Goal: Task Accomplishment & Management: Complete application form

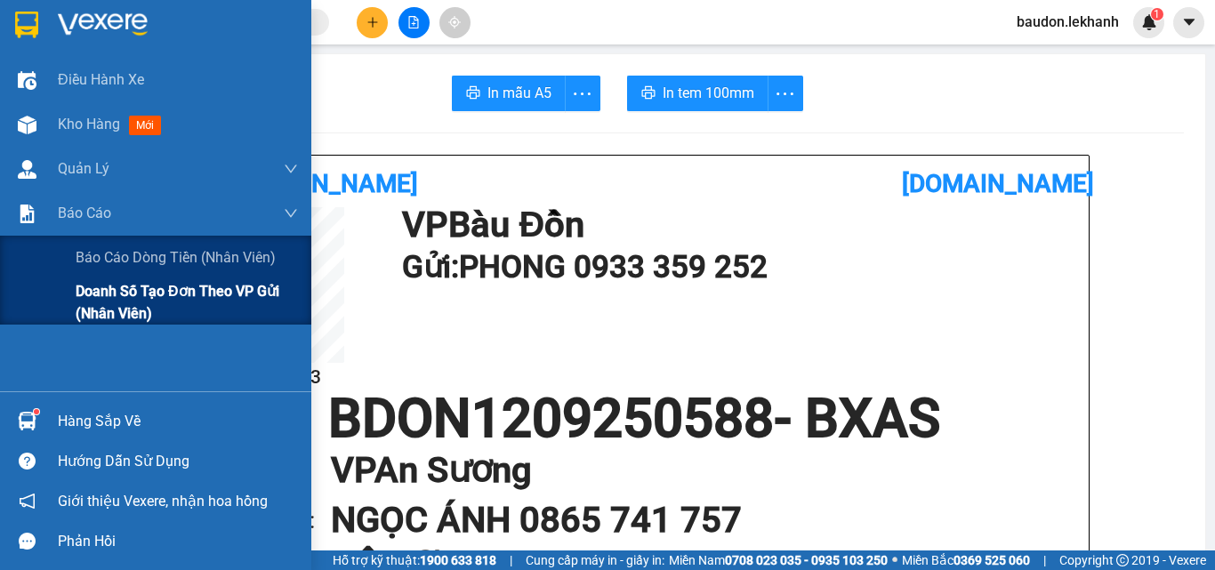
click at [96, 306] on span "Doanh số tạo đơn theo VP gửi (nhân viên)" at bounding box center [187, 302] width 222 height 44
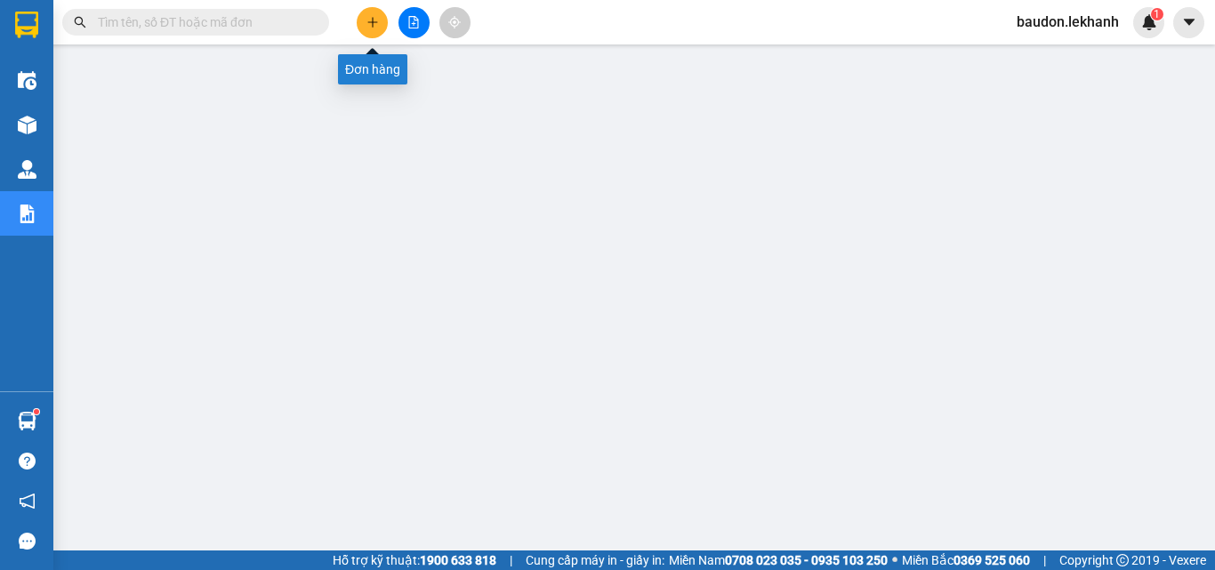
click at [369, 20] on icon "plus" at bounding box center [372, 22] width 12 height 12
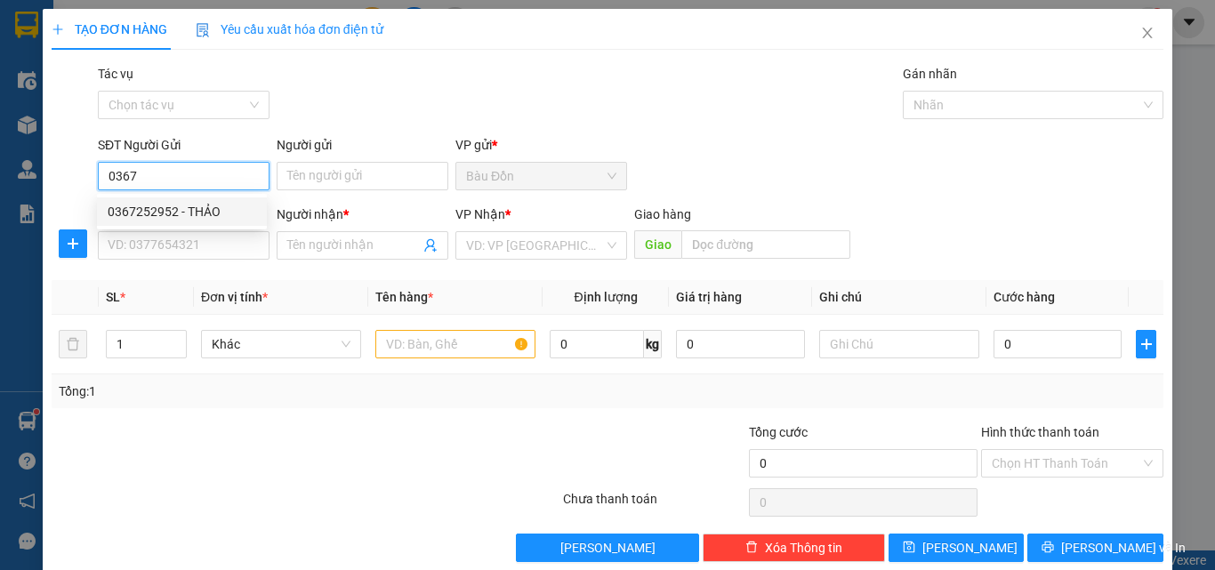
click at [142, 205] on div "0367252952 - THẢO" at bounding box center [182, 212] width 149 height 20
type input "0367252952"
type input "THẢO"
type input "0342253155"
type input "DƯƠNG"
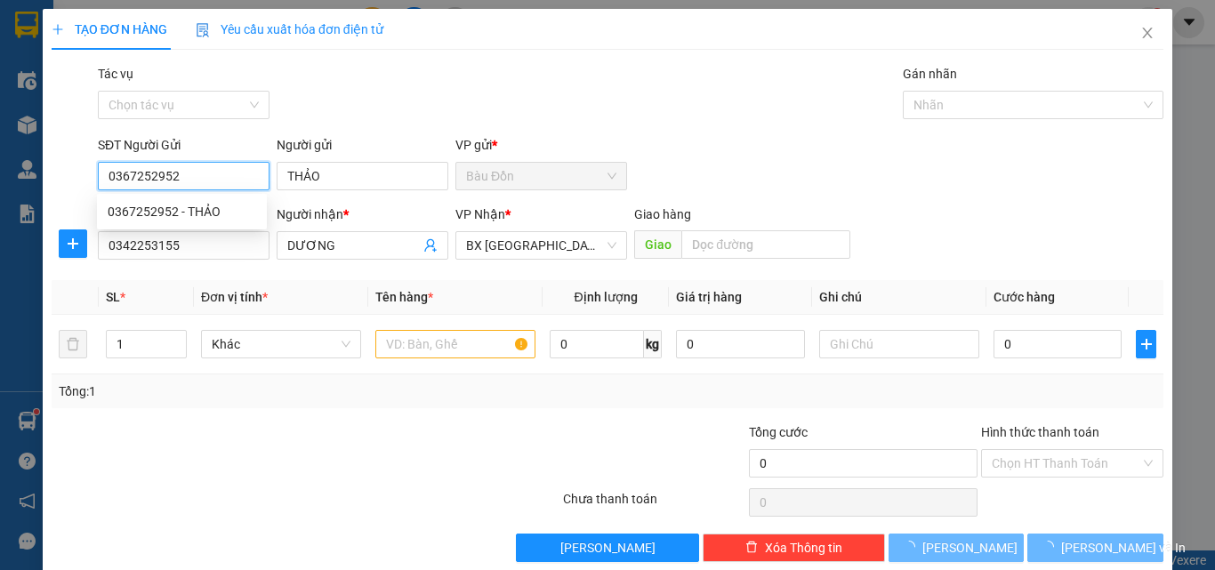
type input "40.000"
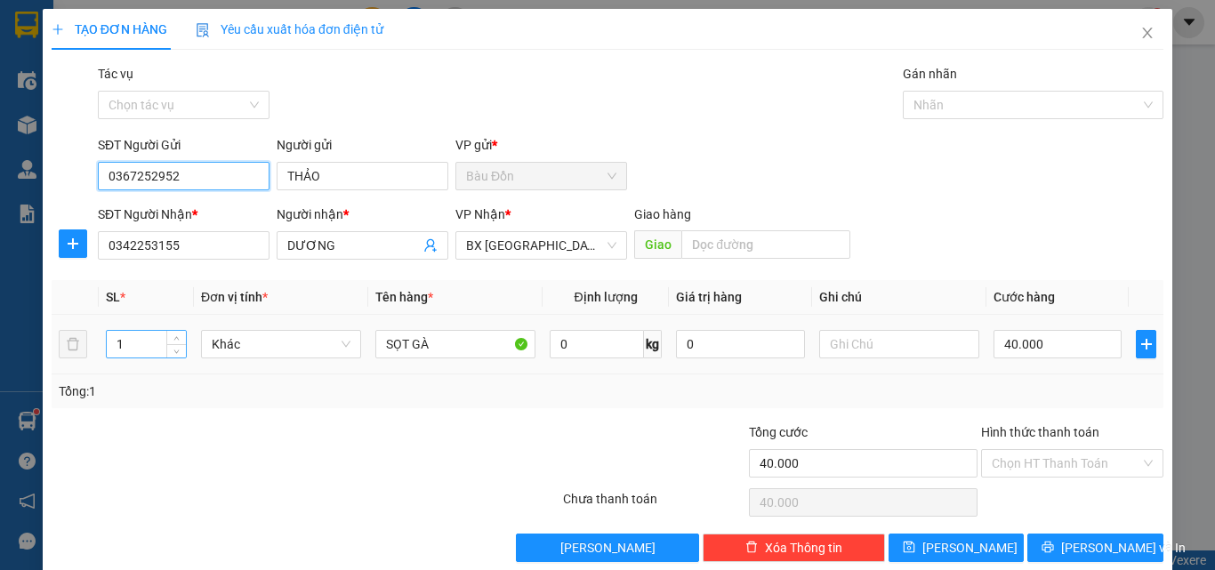
type input "0367252952"
drag, startPoint x: 147, startPoint y: 344, endPoint x: 102, endPoint y: 350, distance: 44.8
click at [102, 350] on td "1" at bounding box center [146, 345] width 95 height 60
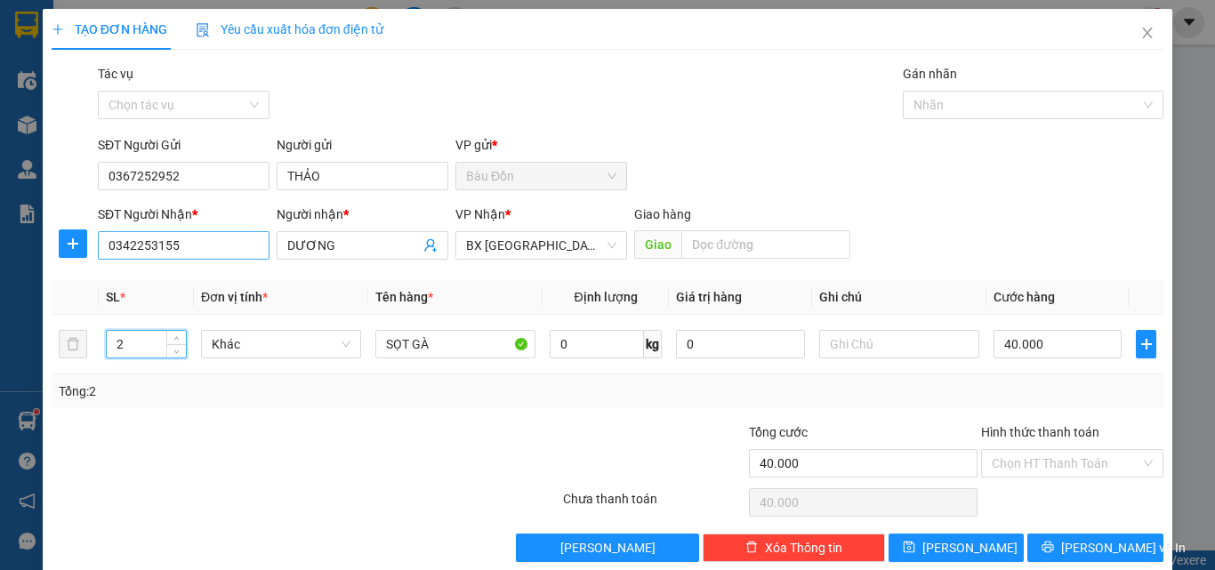
type input "2"
drag, startPoint x: 189, startPoint y: 246, endPoint x: 0, endPoint y: 283, distance: 192.1
click at [6, 283] on div "TẠO ĐƠN HÀNG Yêu cầu xuất hóa đơn điện tử Transit Pickup Surcharge Ids Transit …" at bounding box center [607, 285] width 1215 height 570
type input "0377104117"
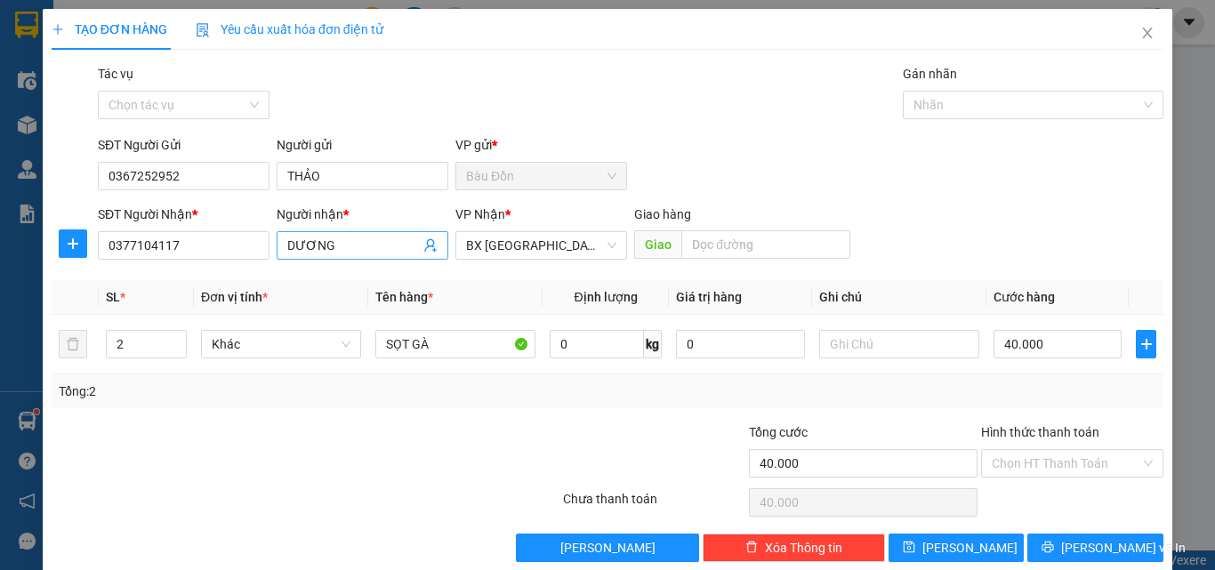
click at [278, 248] on span "DƯƠNG" at bounding box center [363, 245] width 172 height 28
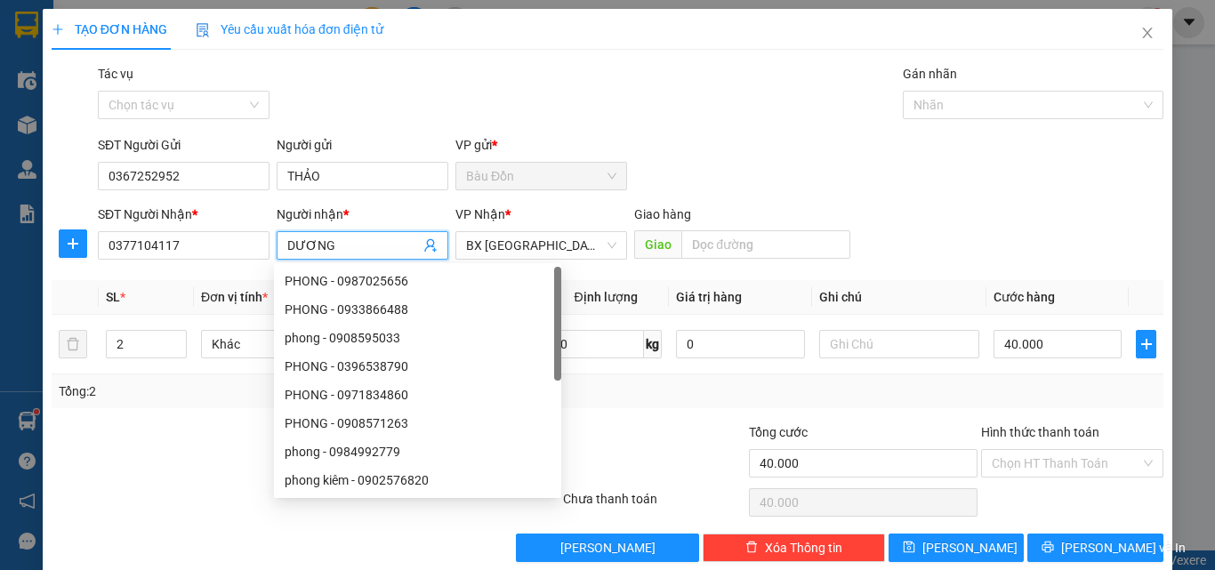
drag, startPoint x: 340, startPoint y: 246, endPoint x: 270, endPoint y: 255, distance: 70.1
click at [273, 255] on div "Người nhận * DƯƠNG" at bounding box center [362, 236] width 179 height 62
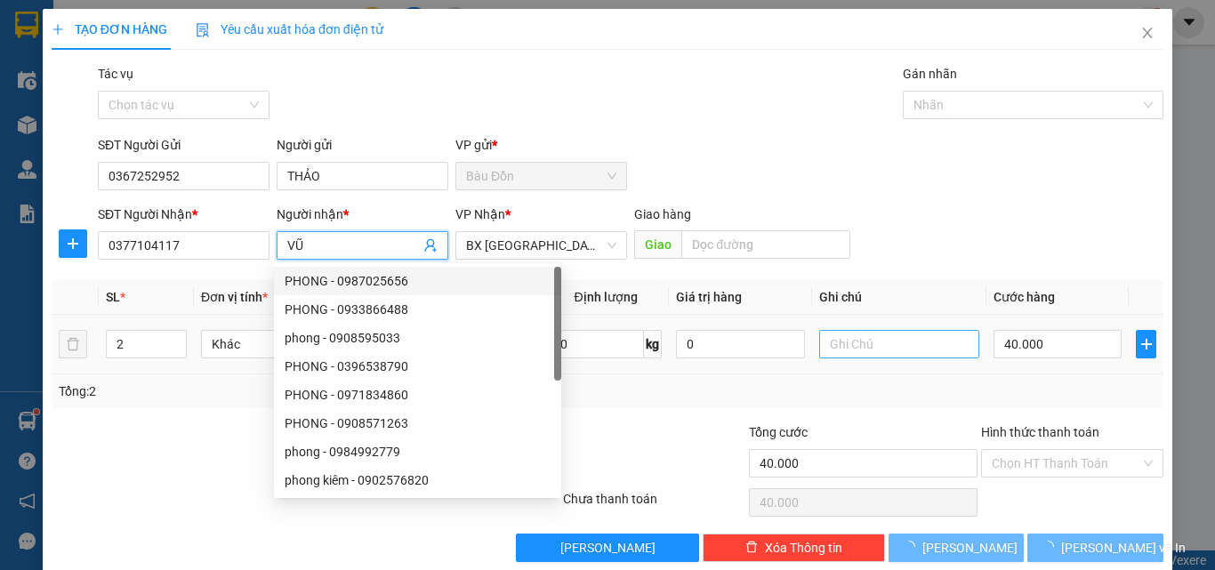
type input "VŨ"
click at [846, 350] on input "text" at bounding box center [899, 344] width 160 height 28
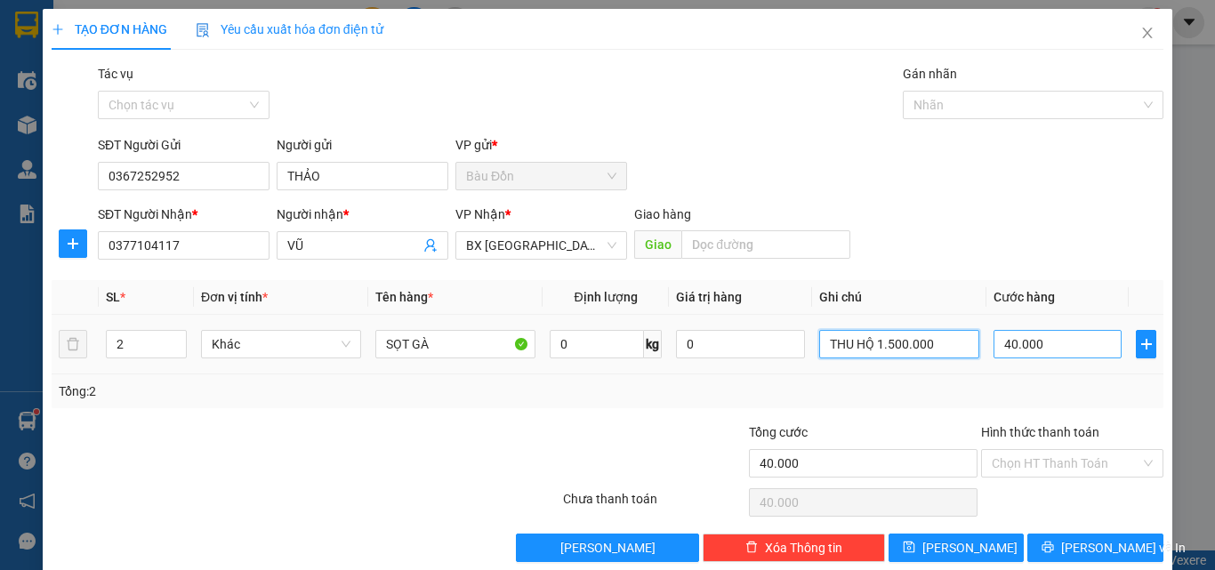
type input "THU HỘ 1.500.000"
type input "8"
type input "80"
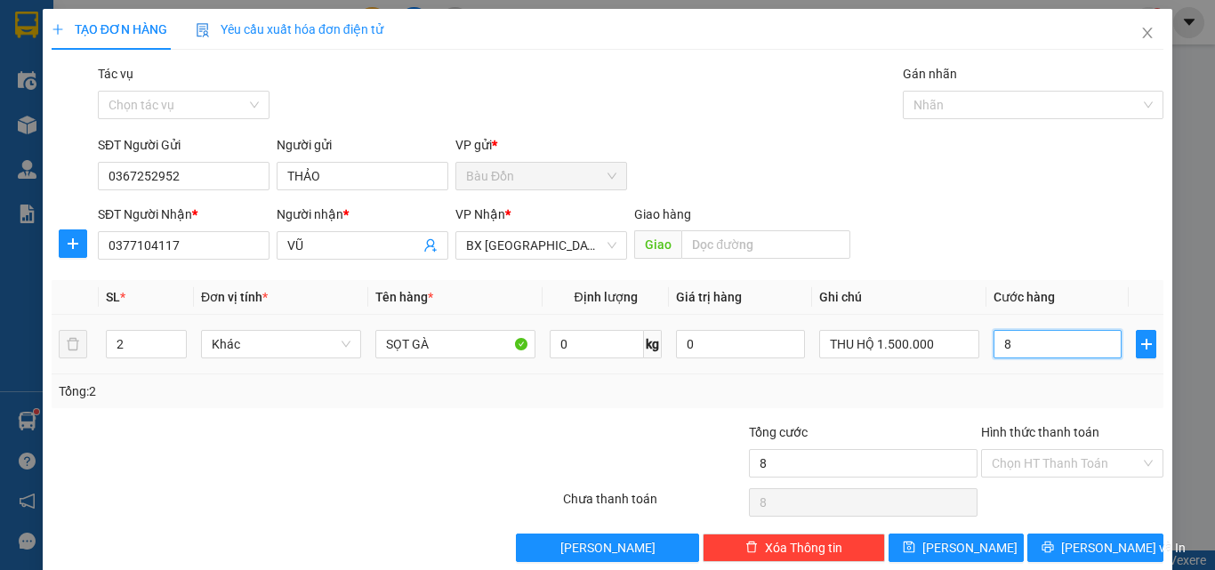
type input "80"
type input "800"
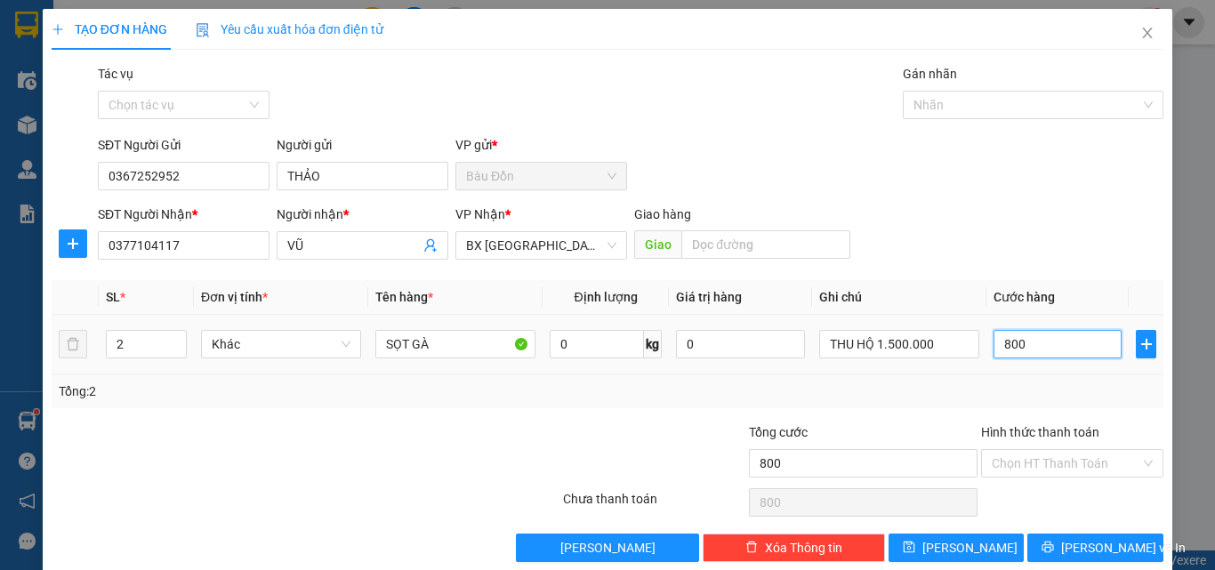
type input "8.000"
type input "80.000"
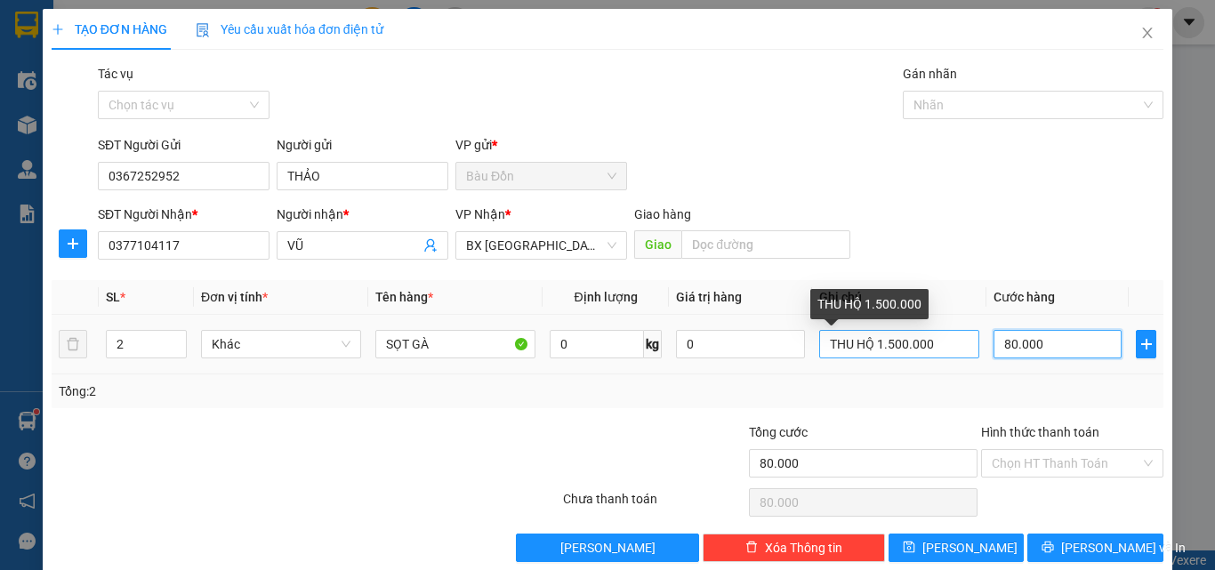
type input "80.000"
click at [940, 345] on input "THU HỘ 1.500.000" at bounding box center [899, 344] width 160 height 28
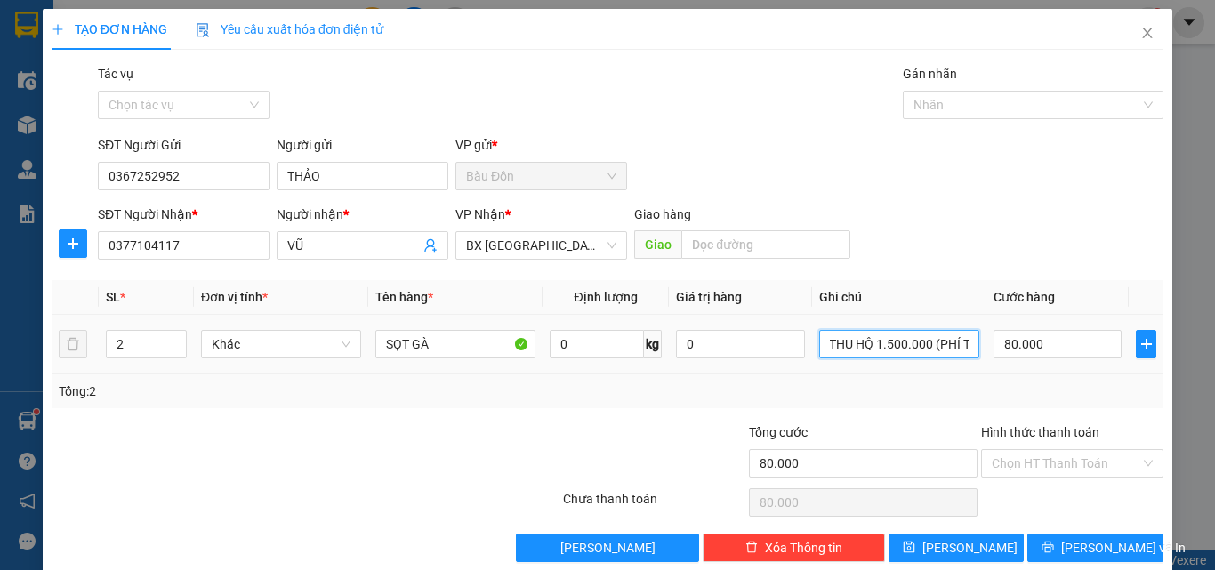
scroll to position [0, 10]
type input "THU HỘ 1.500.000 (PHÍ TH"
click at [138, 342] on input "2" at bounding box center [146, 344] width 79 height 27
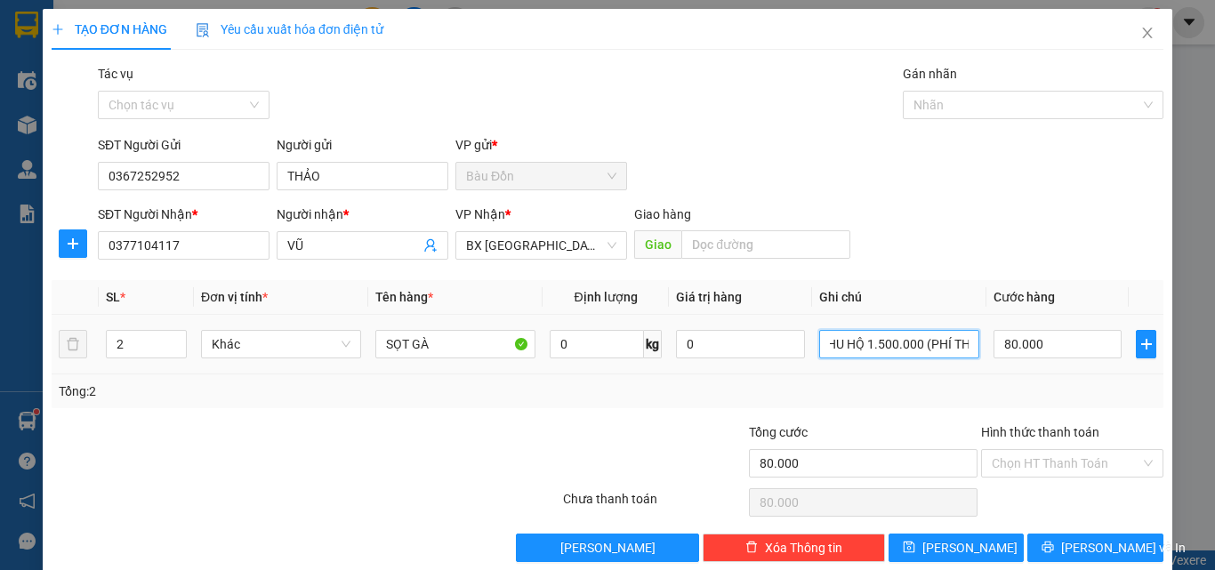
drag, startPoint x: 818, startPoint y: 340, endPoint x: 998, endPoint y: 367, distance: 181.8
click at [998, 367] on tr "2 Khác SỌT GÀ 0 kg 0 THU HỘ 1.500.000 (PHÍ TH 80.000" at bounding box center [608, 345] width 1112 height 60
type input "KO THU HỘ"
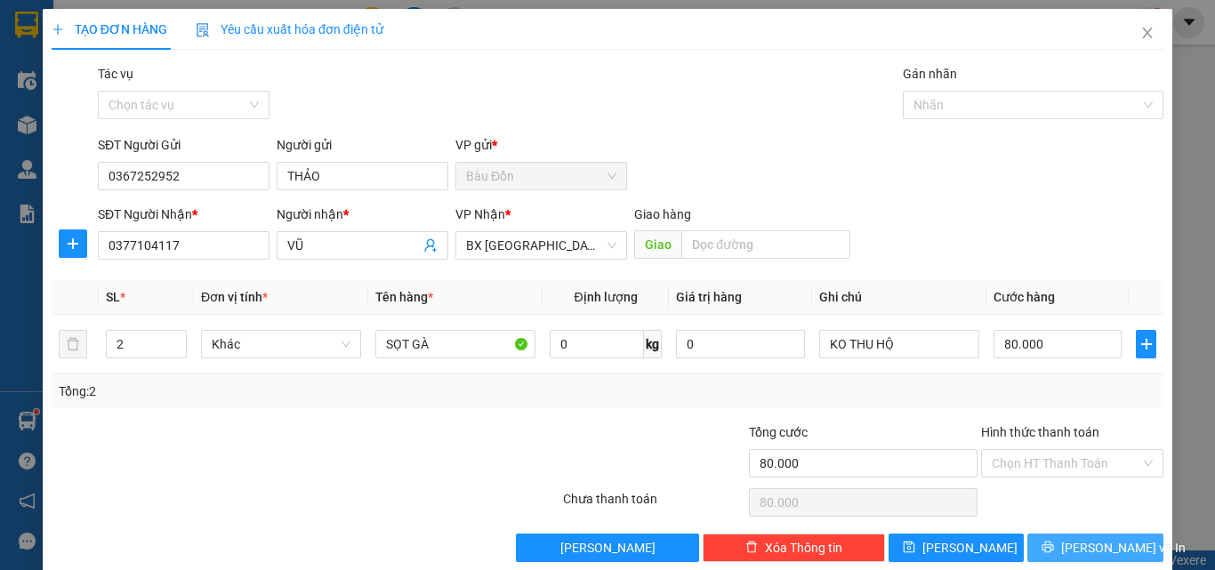
click at [1054, 551] on icon "printer" at bounding box center [1048, 547] width 12 height 12
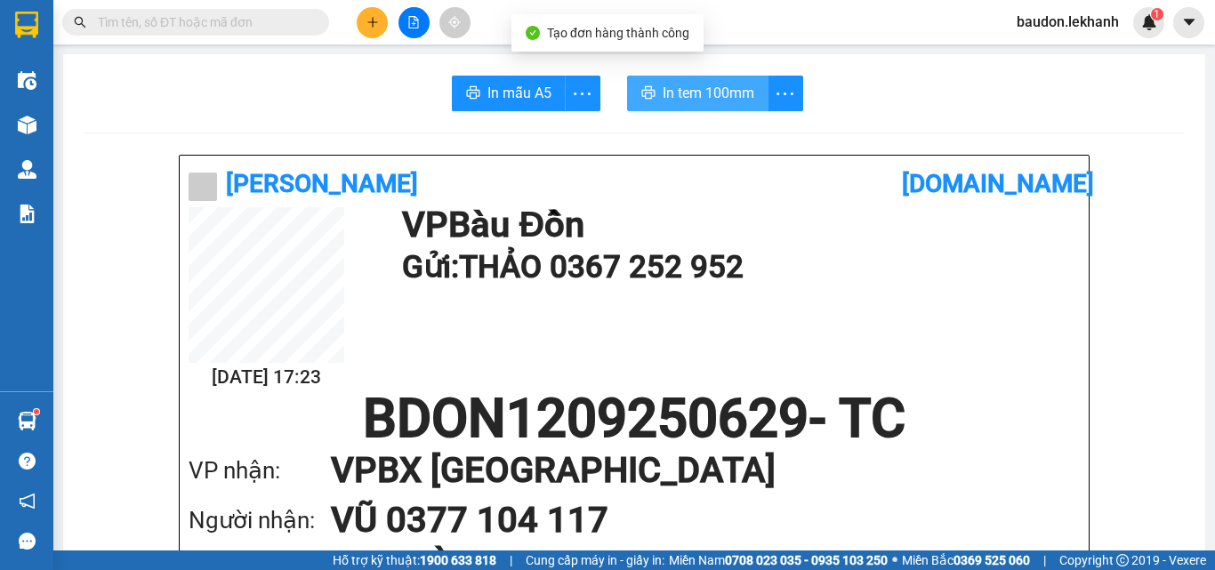
drag, startPoint x: 708, startPoint y: 92, endPoint x: 708, endPoint y: 74, distance: 17.8
click at [707, 92] on span "In tem 100mm" at bounding box center [709, 93] width 92 height 22
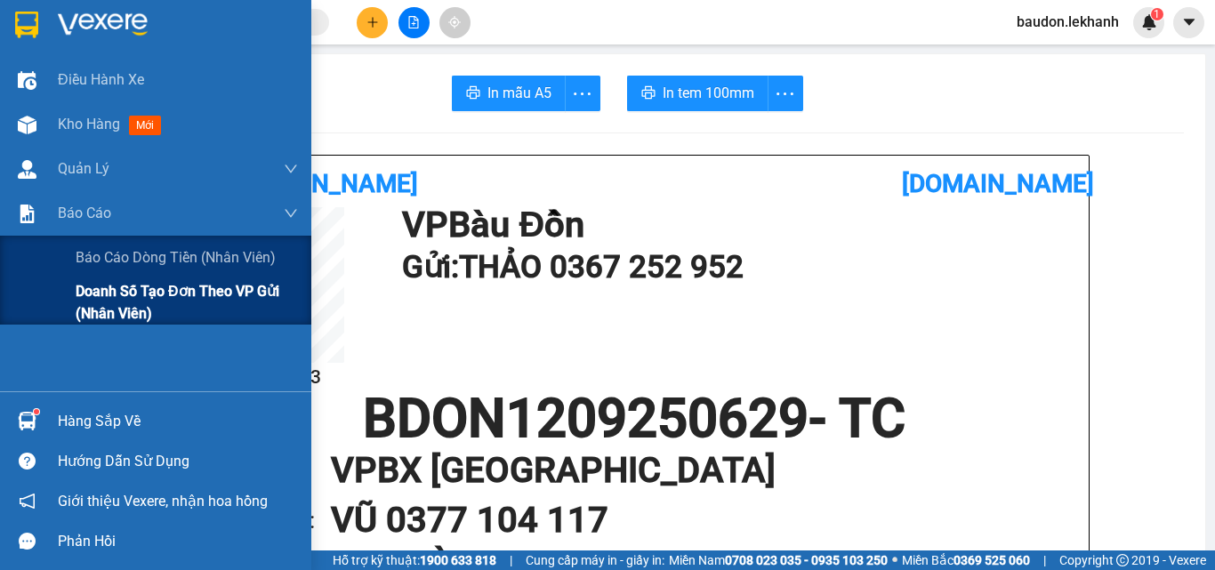
drag, startPoint x: 146, startPoint y: 308, endPoint x: 158, endPoint y: 308, distance: 12.5
click at [147, 308] on span "Doanh số tạo đơn theo VP gửi (nhân viên)" at bounding box center [187, 302] width 222 height 44
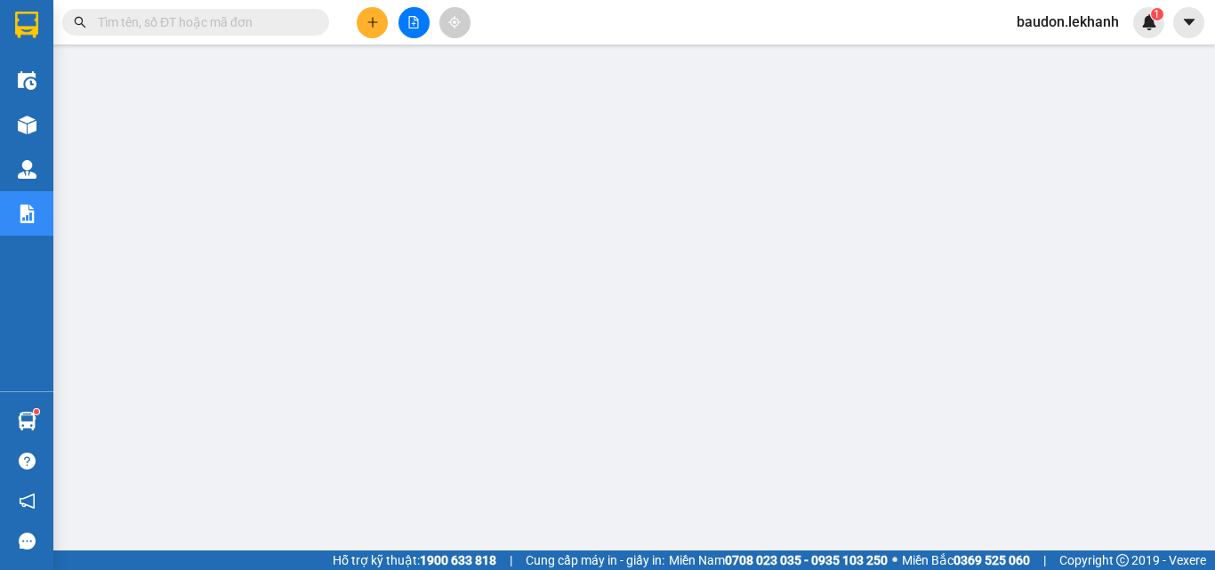
click at [255, 20] on input "text" at bounding box center [203, 22] width 210 height 20
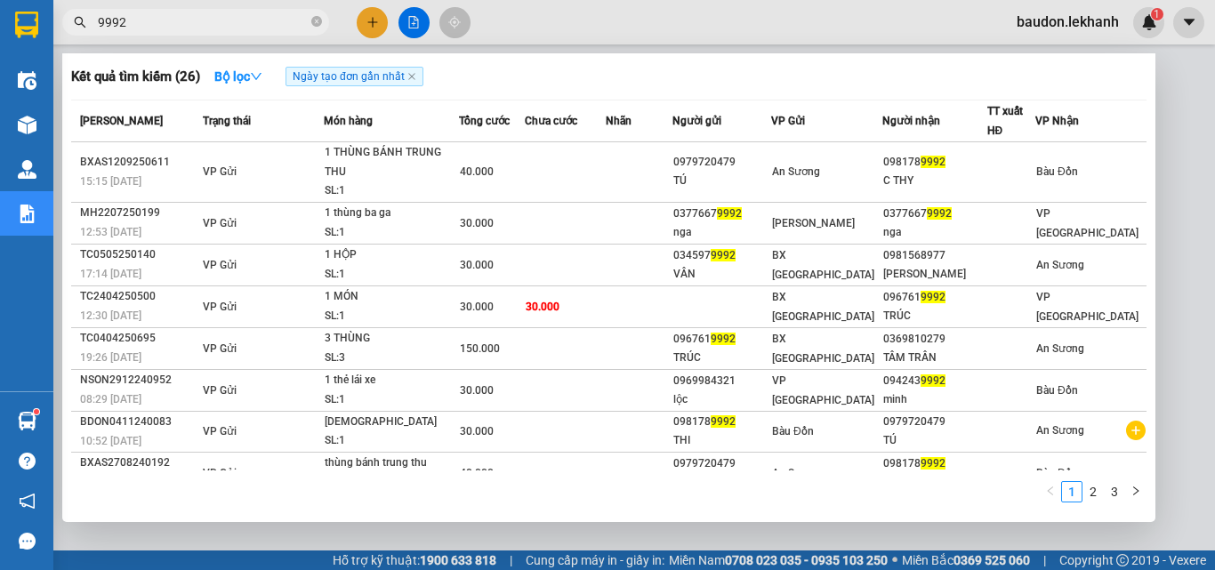
scroll to position [89, 0]
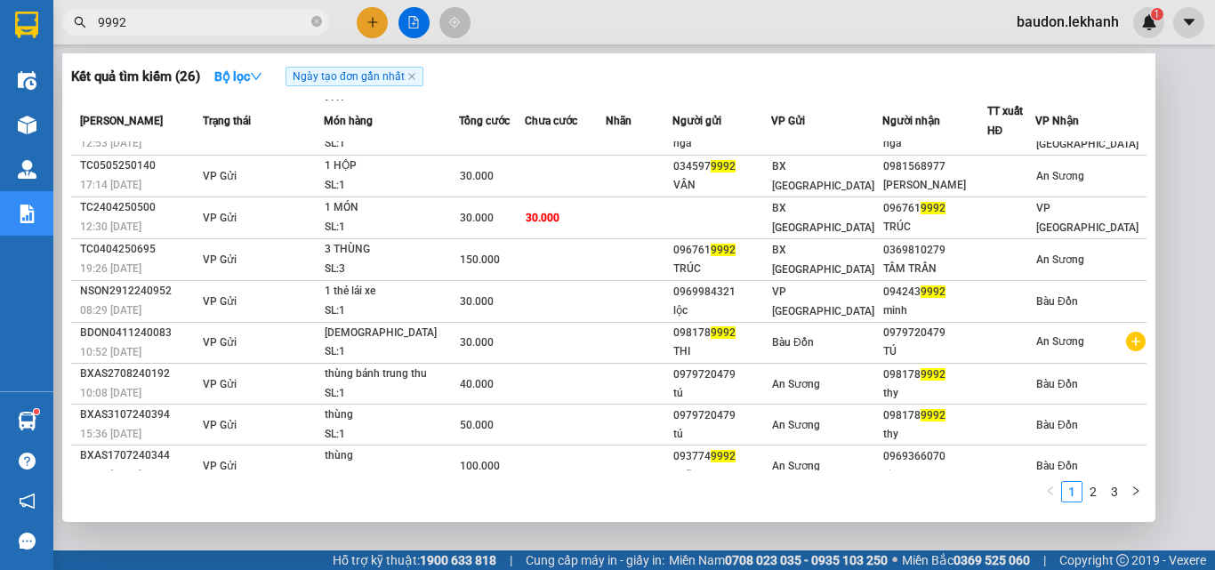
type input "9992"
